Goal: Check status: Check status

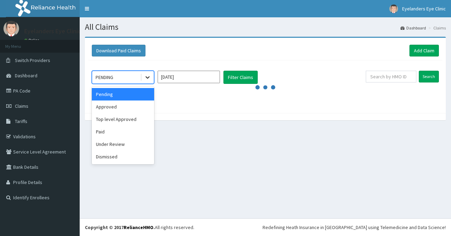
click at [149, 77] on icon at bounding box center [147, 78] width 4 height 2
click at [121, 131] on div "Paid" at bounding box center [123, 131] width 62 height 12
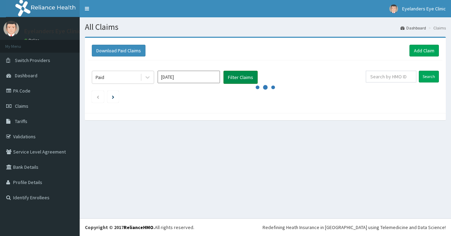
click at [231, 77] on button "Filter Claims" at bounding box center [240, 77] width 34 height 13
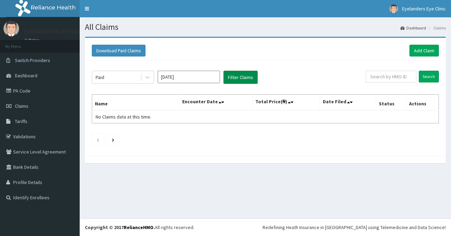
click at [231, 77] on button "Filter Claims" at bounding box center [240, 77] width 34 height 13
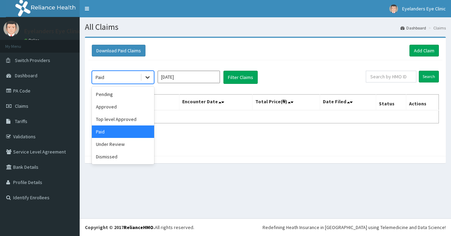
click at [149, 79] on icon at bounding box center [147, 77] width 7 height 7
click at [125, 94] on div "Pending" at bounding box center [123, 94] width 62 height 12
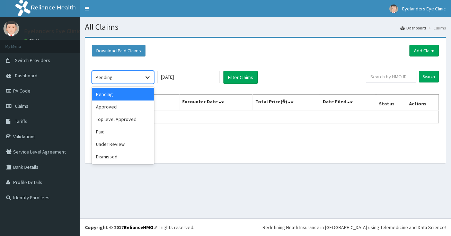
click at [144, 76] on div at bounding box center [147, 77] width 12 height 12
click at [133, 107] on div "Approved" at bounding box center [123, 106] width 62 height 12
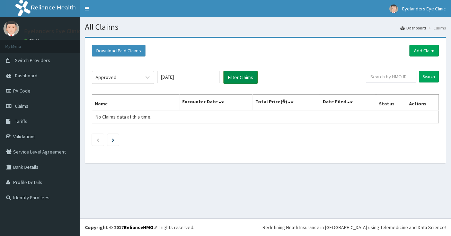
click at [243, 76] on button "Filter Claims" at bounding box center [240, 77] width 34 height 13
